Goal: Task Accomplishment & Management: Use online tool/utility

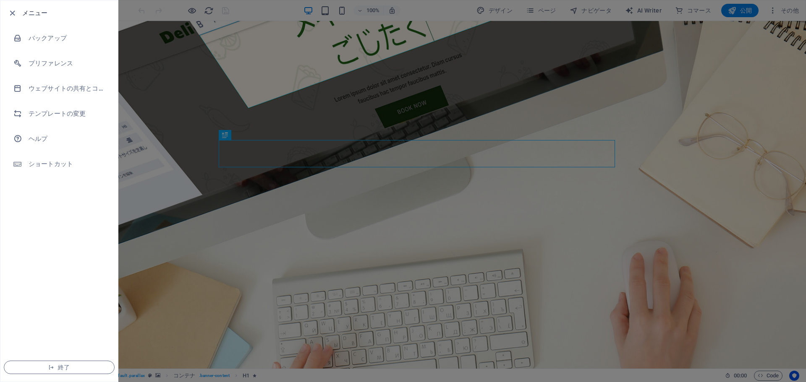
click at [182, 37] on div at bounding box center [403, 191] width 806 height 382
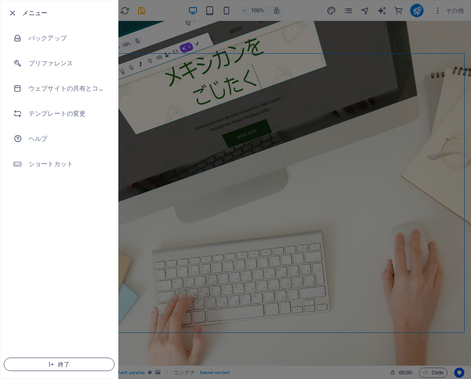
click at [61, 366] on span "終了" at bounding box center [59, 364] width 97 height 7
